Goal: Transaction & Acquisition: Book appointment/travel/reservation

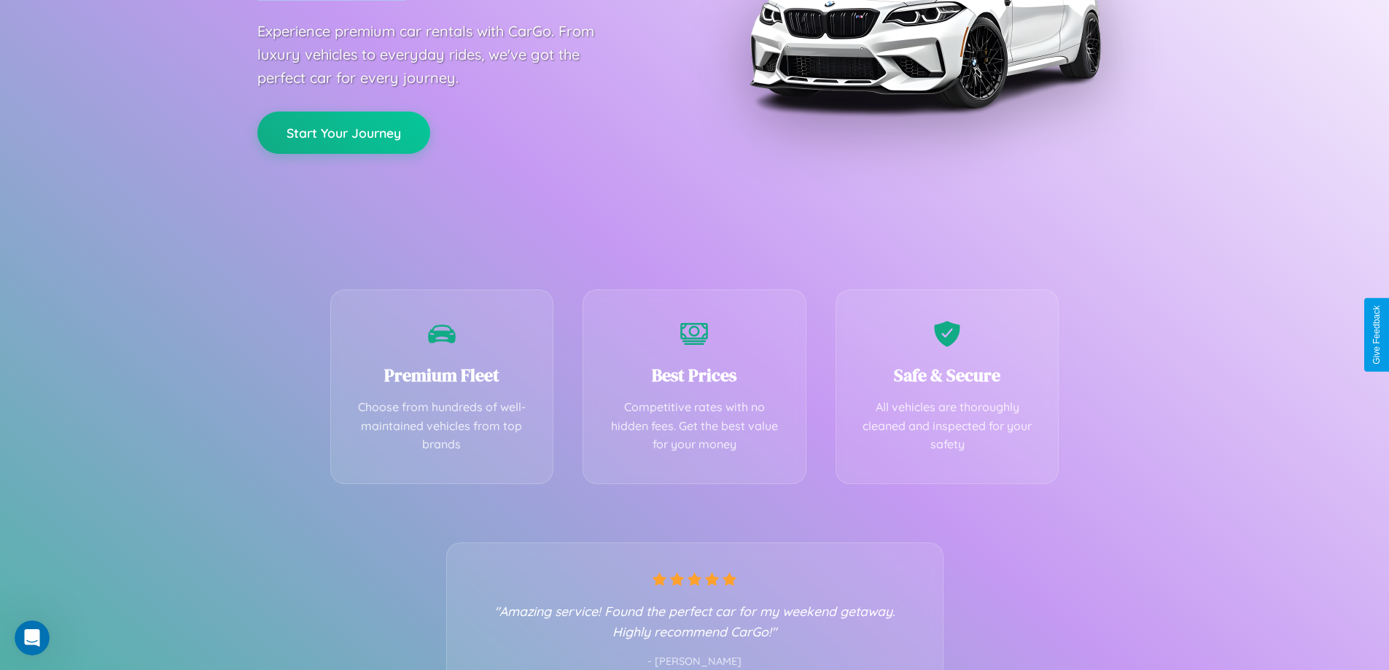
scroll to position [287, 0]
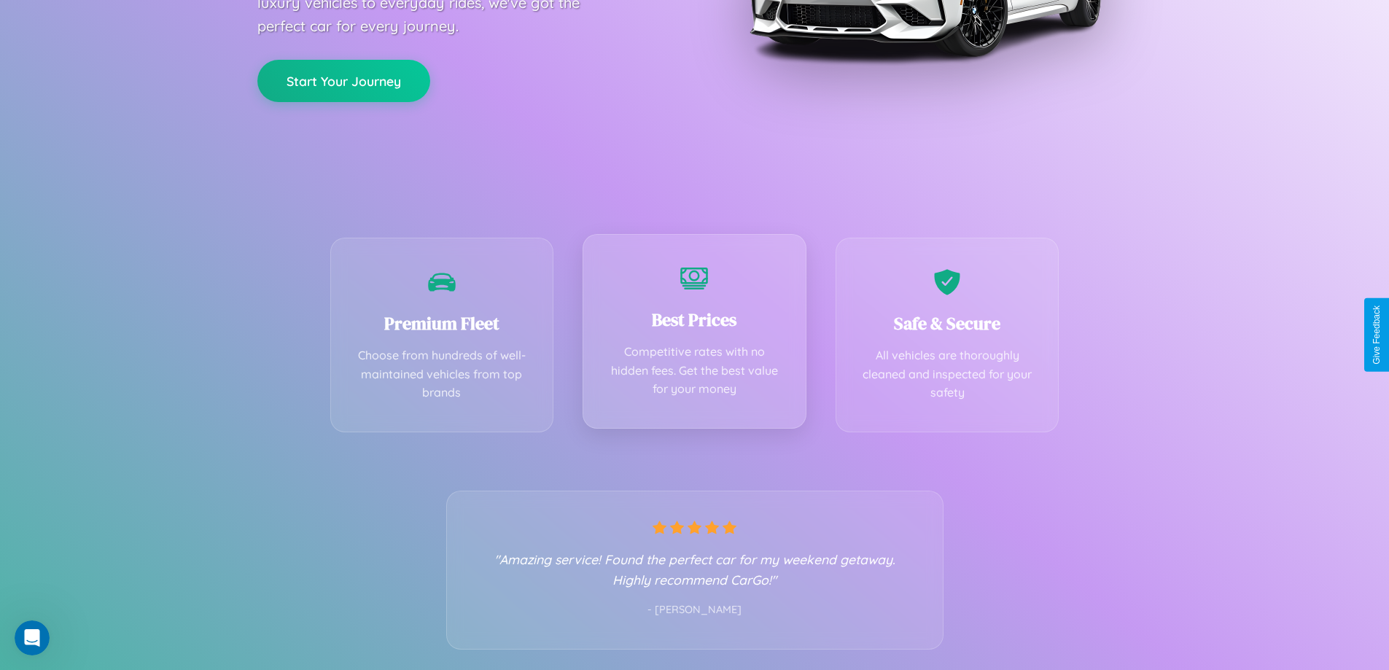
click at [694, 335] on div "Best Prices Competitive rates with no hidden fees. Get the best value for your …" at bounding box center [695, 331] width 224 height 195
click at [343, 79] on button "Start Your Journey" at bounding box center [343, 79] width 173 height 42
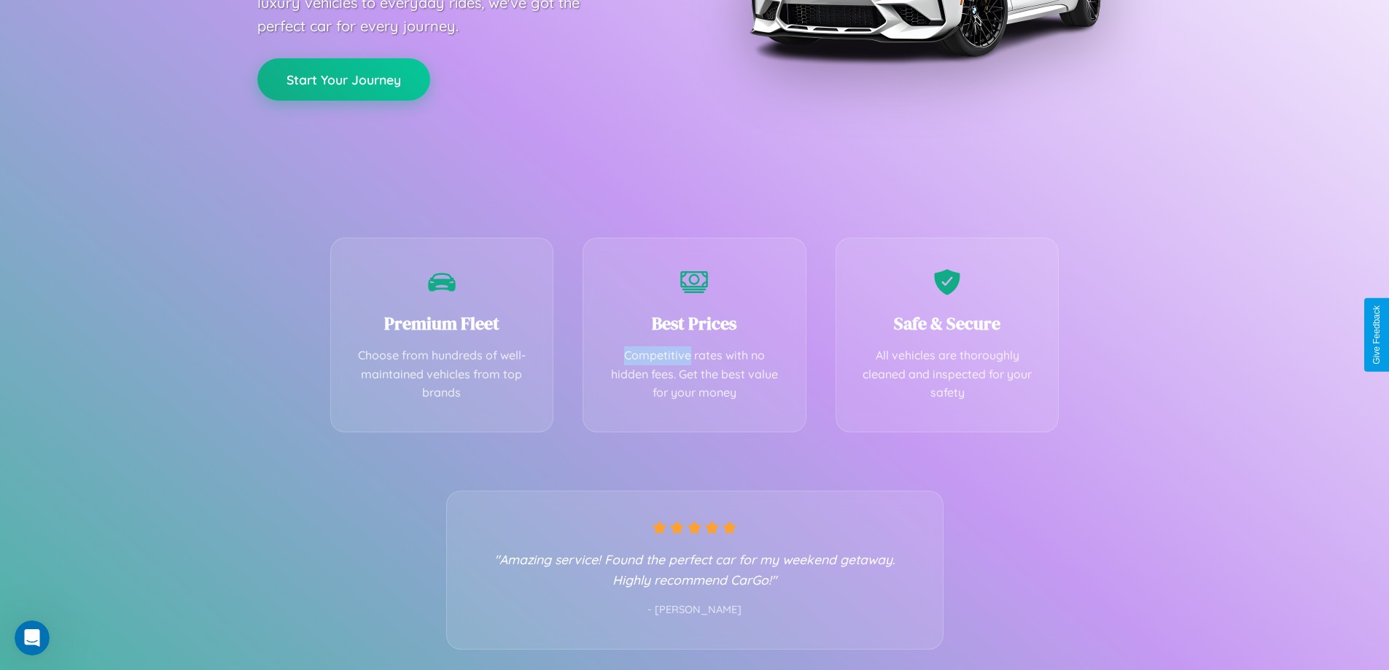
click at [343, 79] on button "Start Your Journey" at bounding box center [343, 79] width 173 height 42
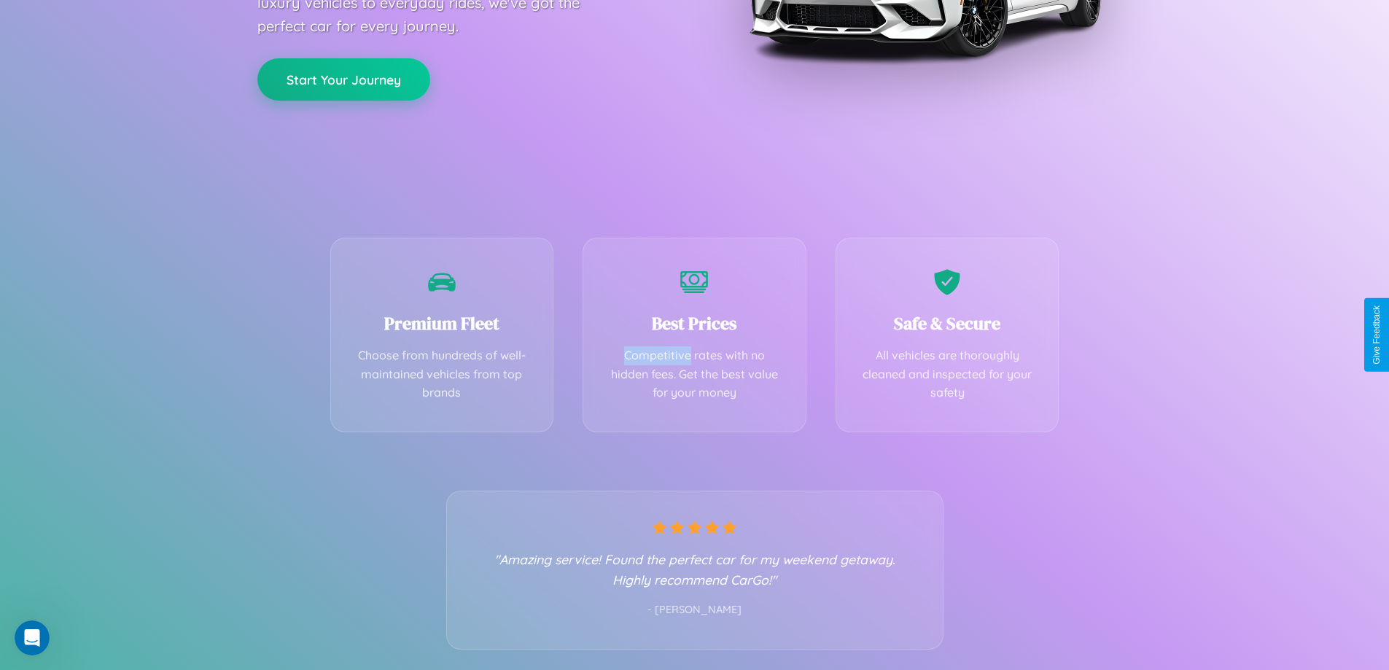
click at [343, 79] on button "Start Your Journey" at bounding box center [343, 79] width 173 height 42
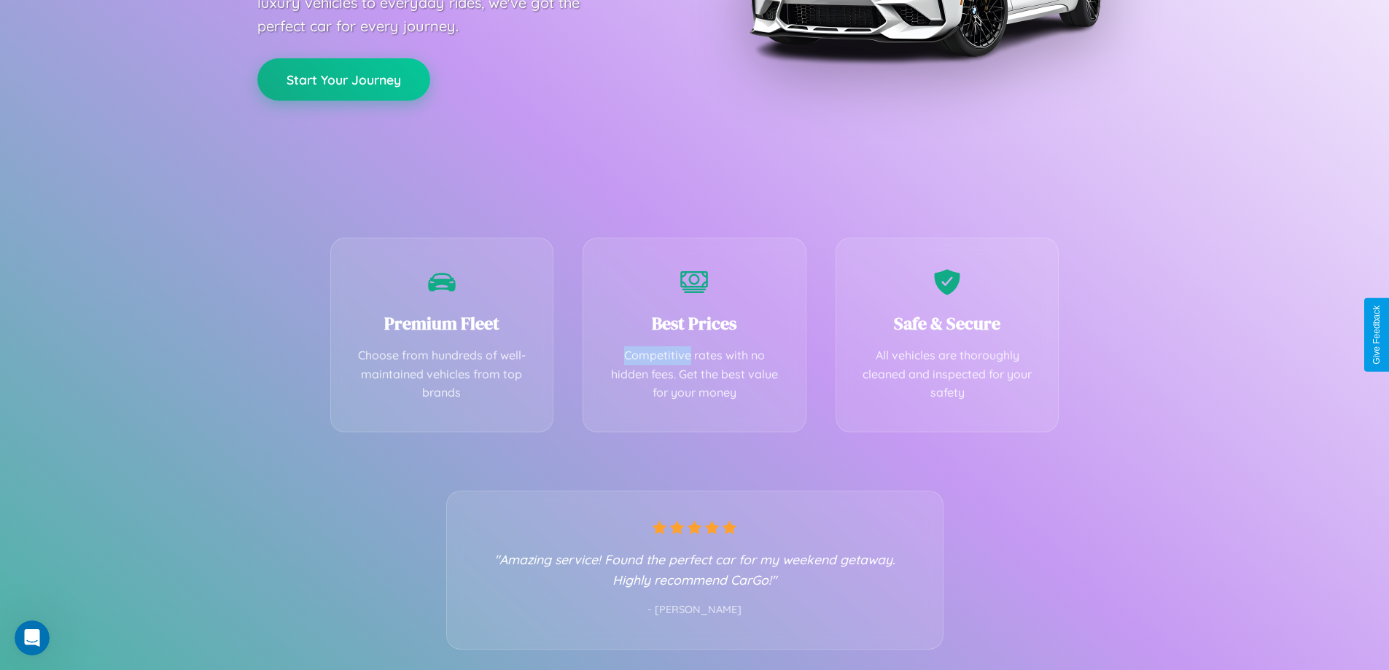
click at [343, 79] on button "Start Your Journey" at bounding box center [343, 79] width 173 height 42
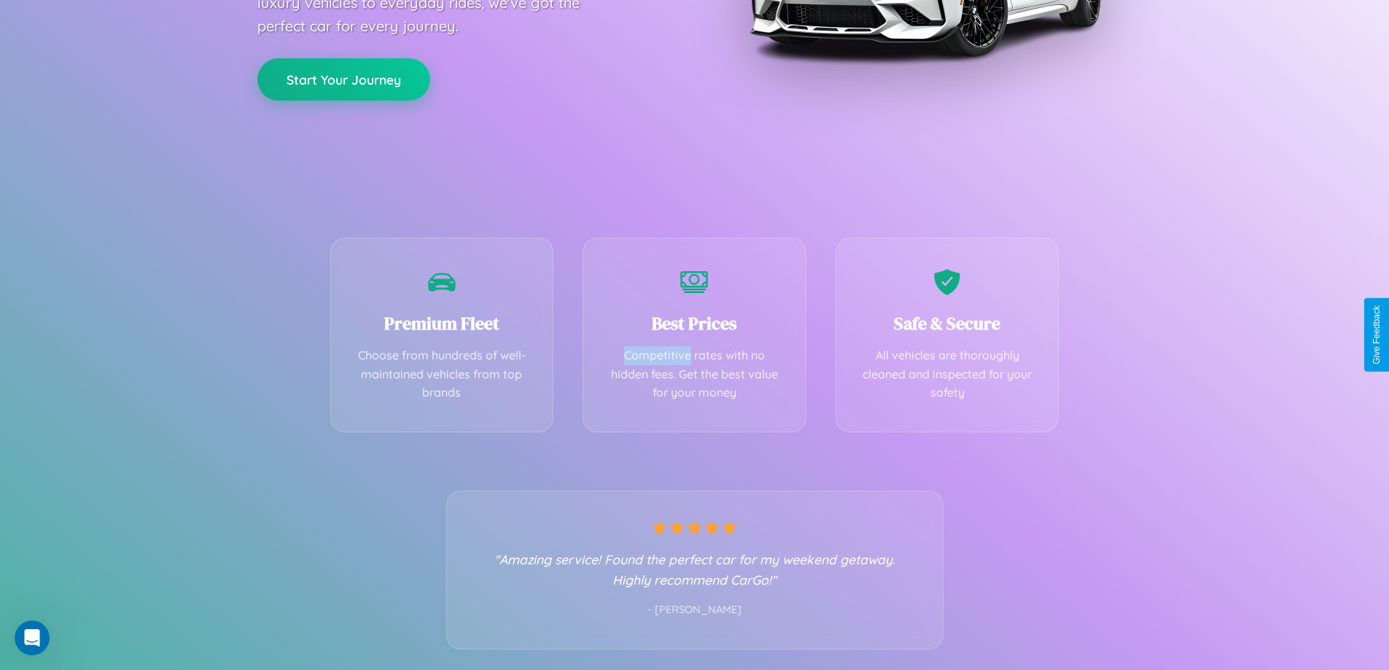
click at [343, 79] on button "Start Your Journey" at bounding box center [343, 79] width 173 height 42
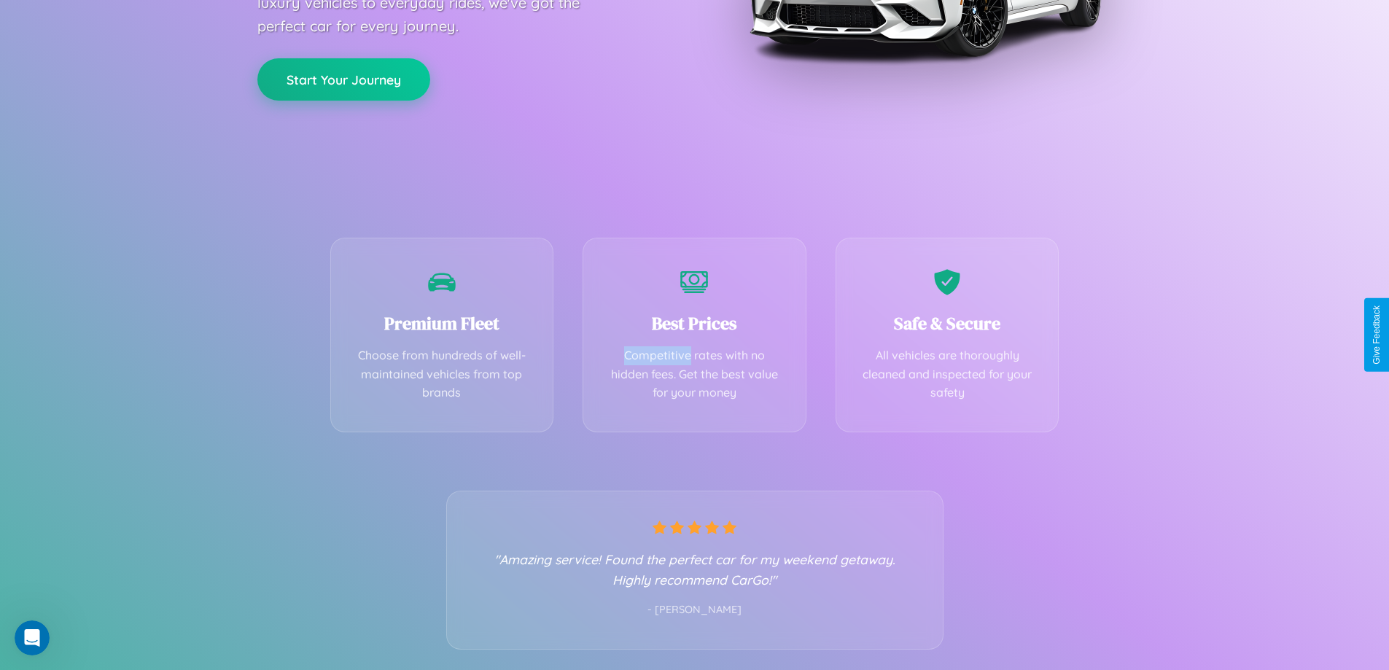
click at [343, 79] on button "Start Your Journey" at bounding box center [343, 79] width 173 height 42
